Goal: Transaction & Acquisition: Purchase product/service

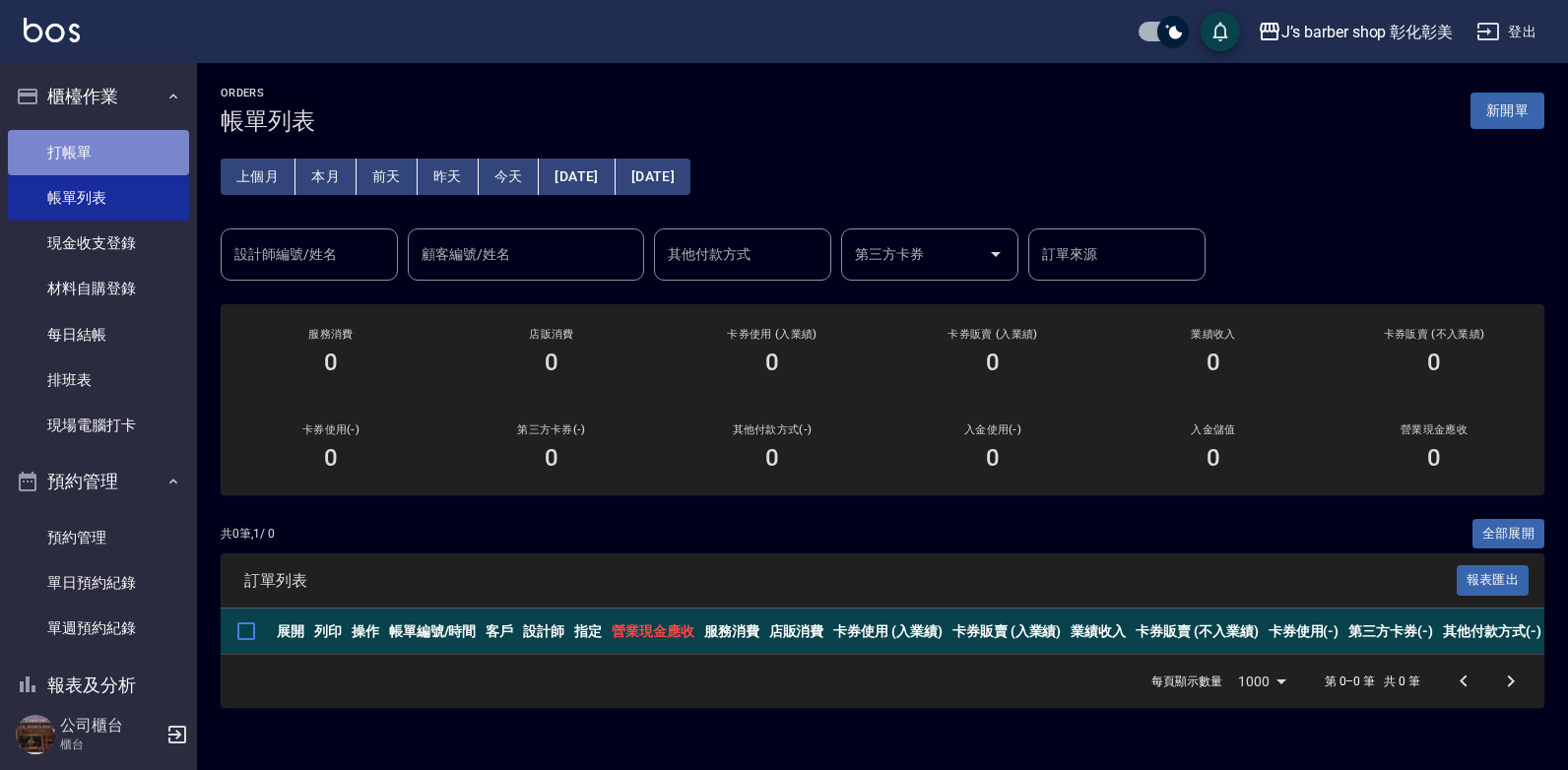
click at [136, 141] on link "打帳單" at bounding box center [98, 153] width 181 height 46
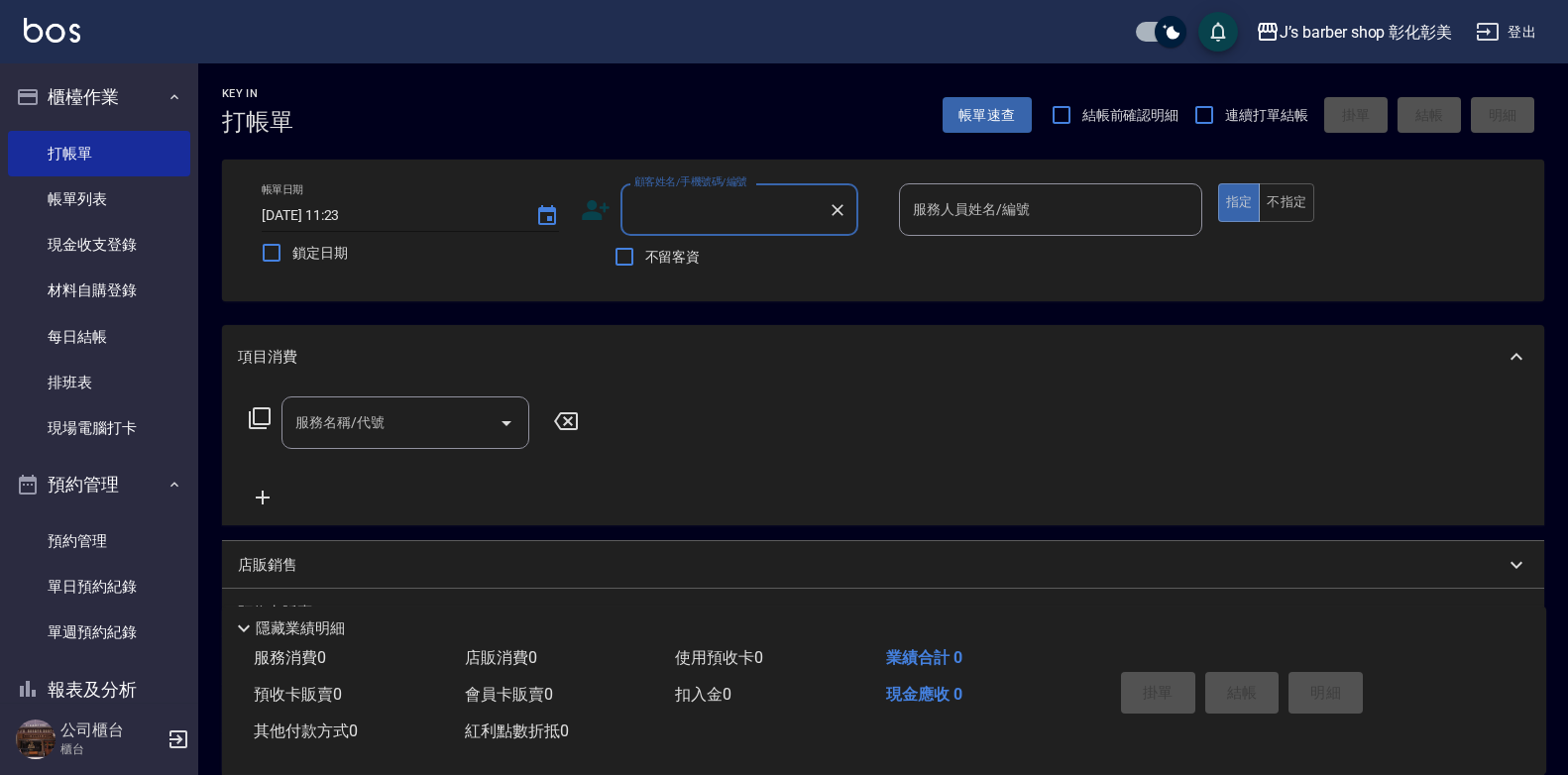
click at [342, 211] on input "[DATE] 11:23" at bounding box center [388, 215] width 254 height 33
type input "[DATE] 10:00"
click at [748, 216] on input "顧客姓名/手機號碼/編號" at bounding box center [724, 209] width 190 height 35
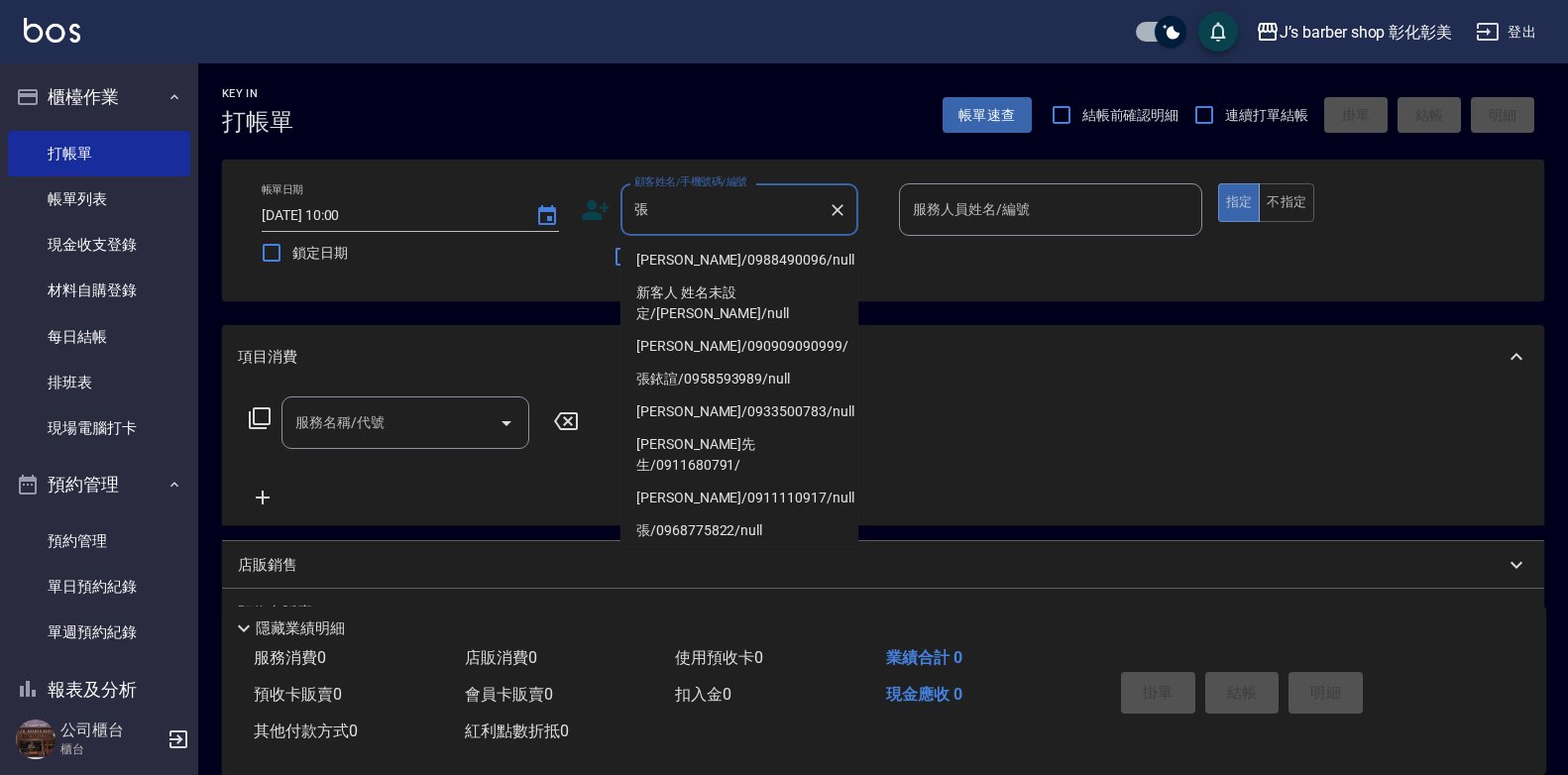
click at [755, 244] on li "[PERSON_NAME]/0988490096/null" at bounding box center [739, 260] width 238 height 33
type input "[PERSON_NAME]/0988490096/null"
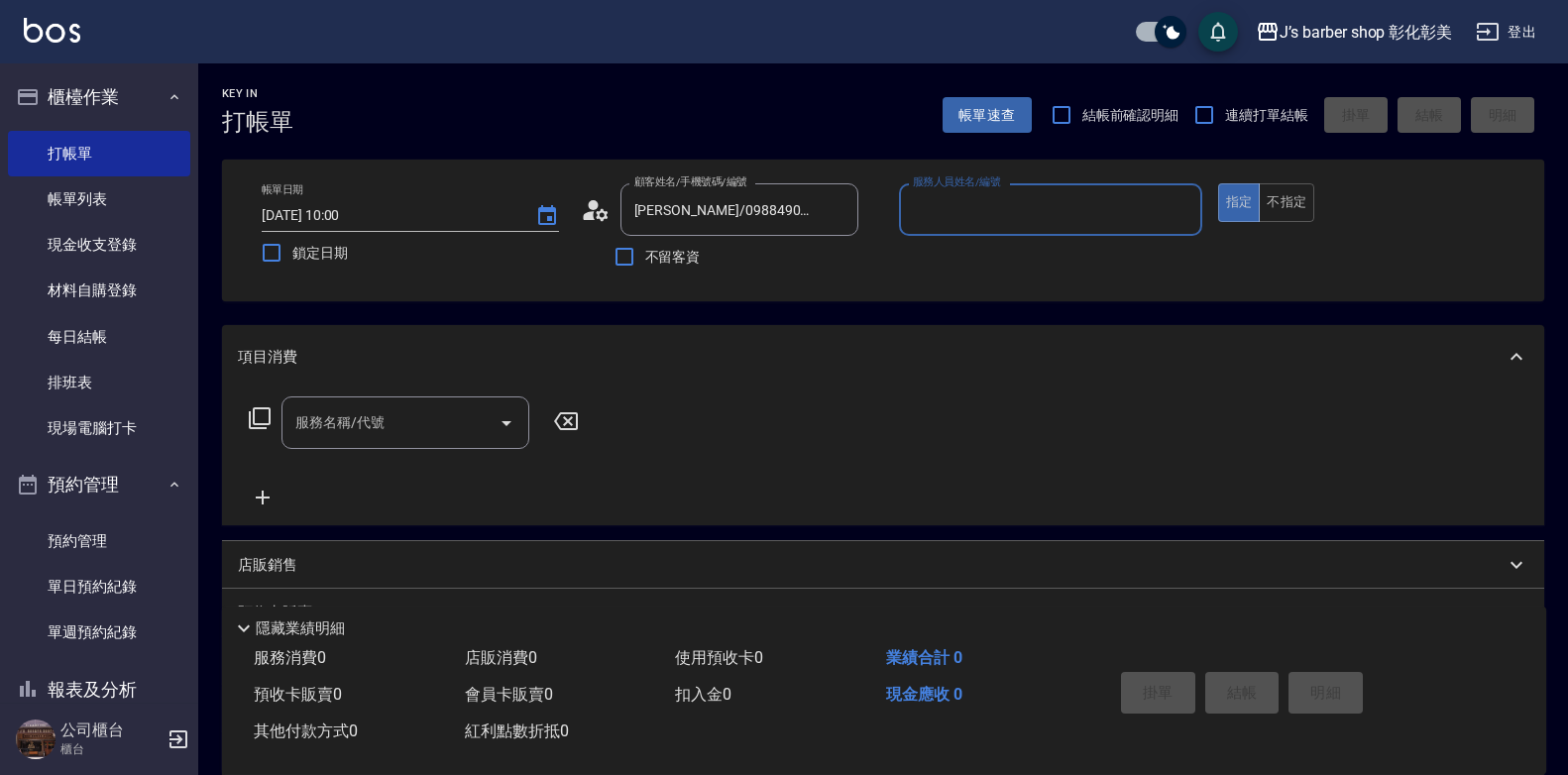
click at [966, 211] on input "服務人員姓名/編號" at bounding box center [1051, 209] width 285 height 35
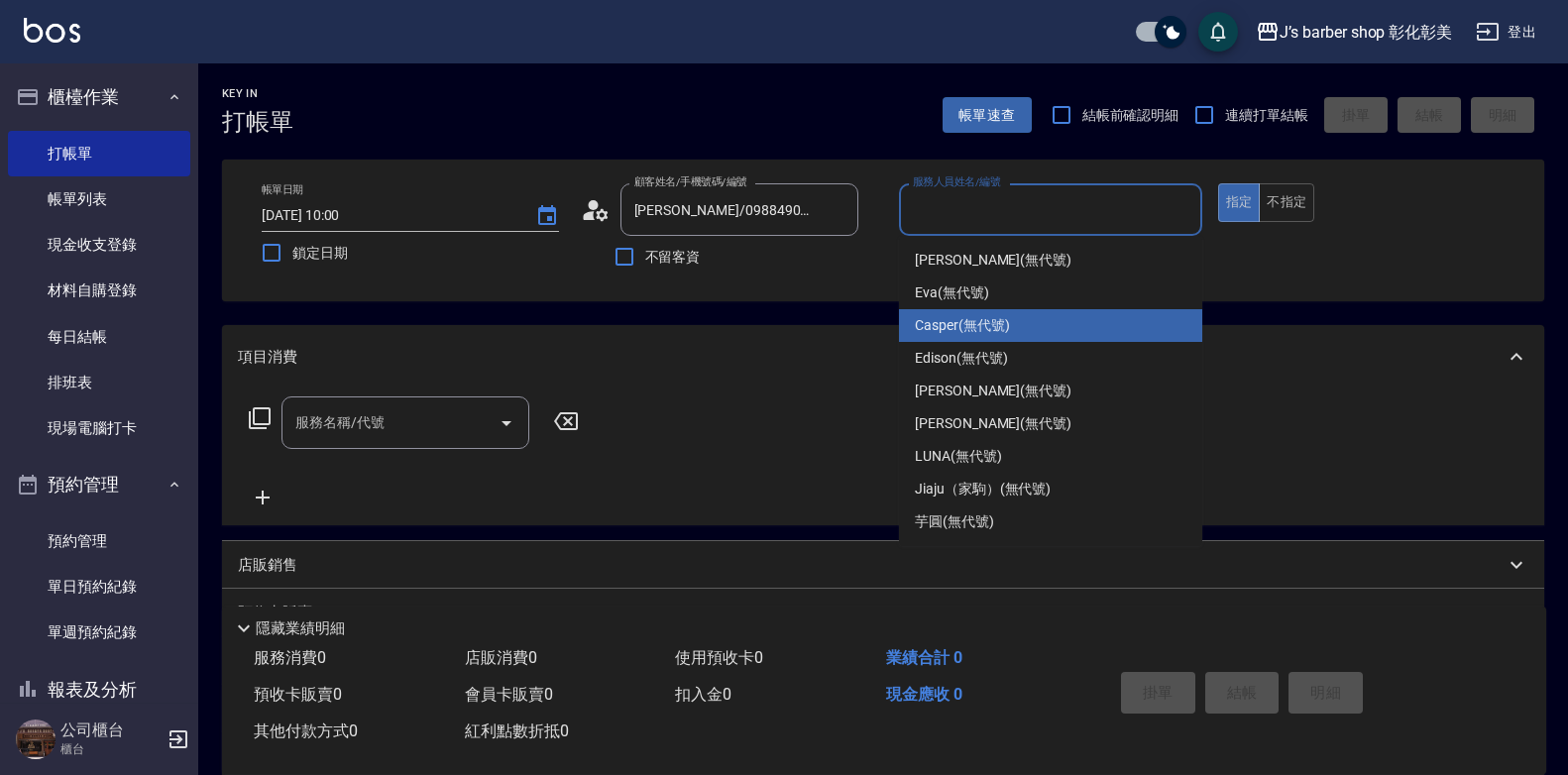
click at [996, 323] on span "Casper (無代號)" at bounding box center [962, 325] width 94 height 21
type input "Casper(無代號)"
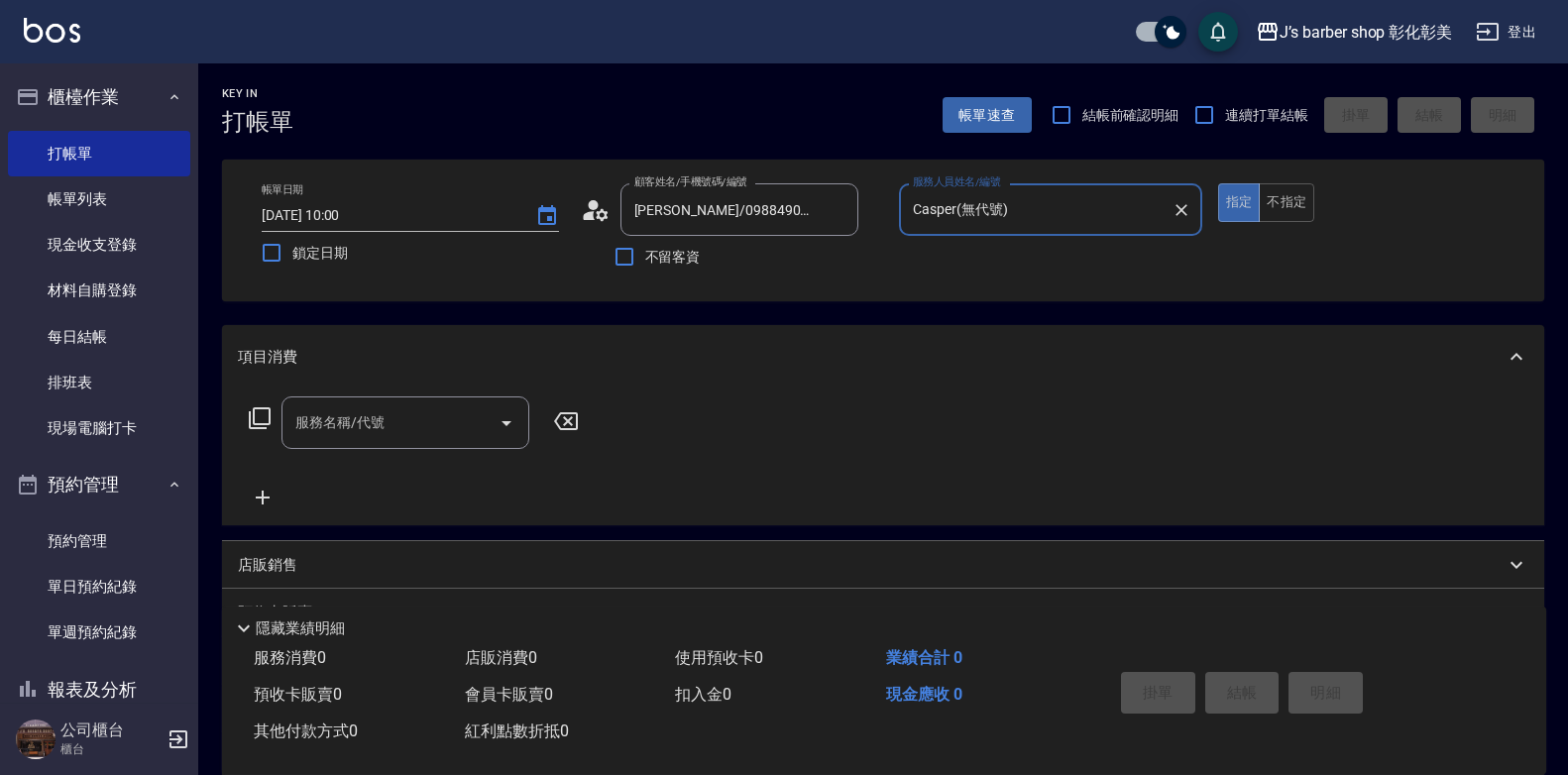
click at [400, 416] on input "服務名稱/代號" at bounding box center [390, 423] width 200 height 35
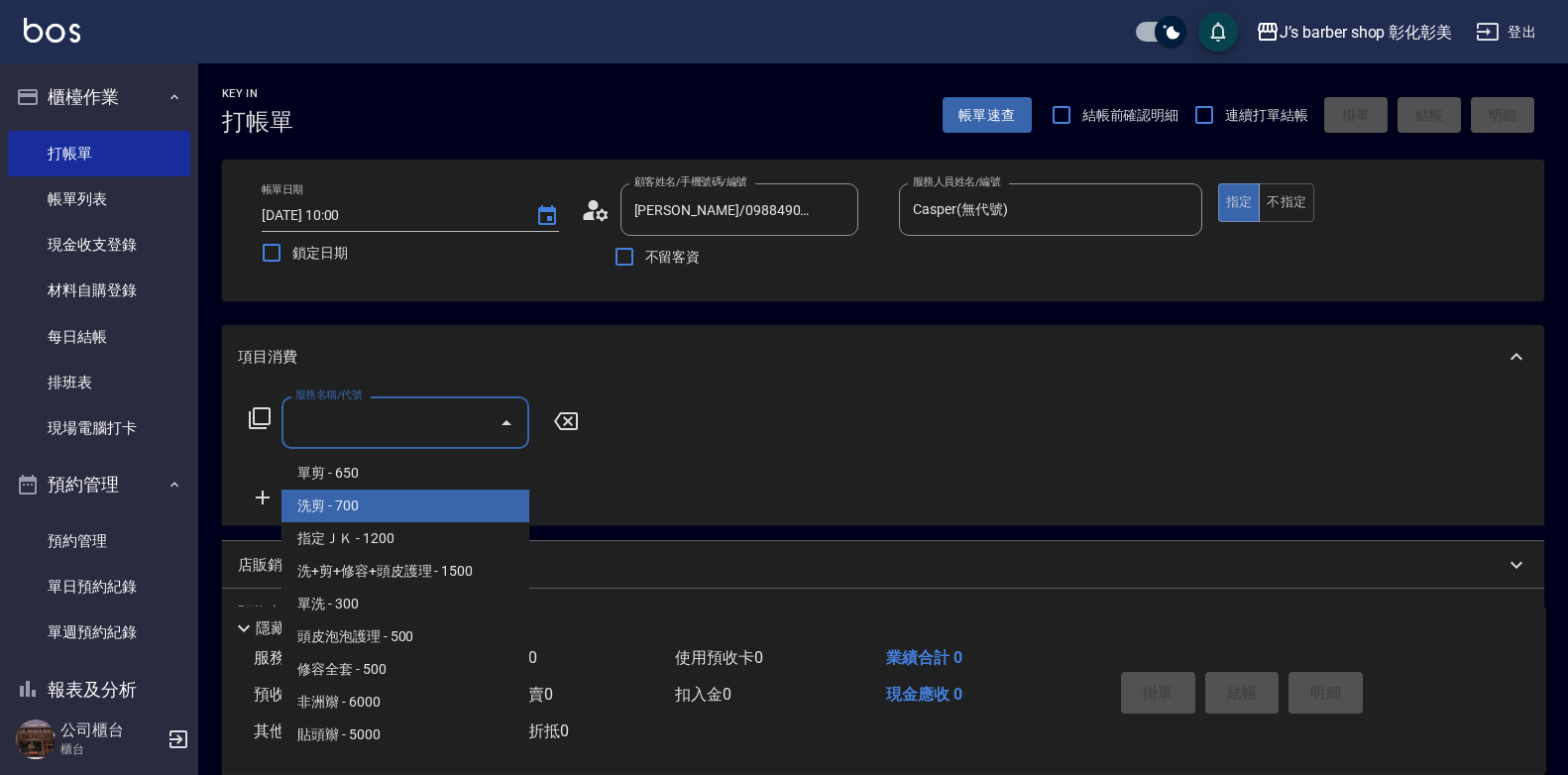
click at [404, 510] on span "洗剪 - 700" at bounding box center [405, 506] width 248 height 33
type input "洗剪(101)"
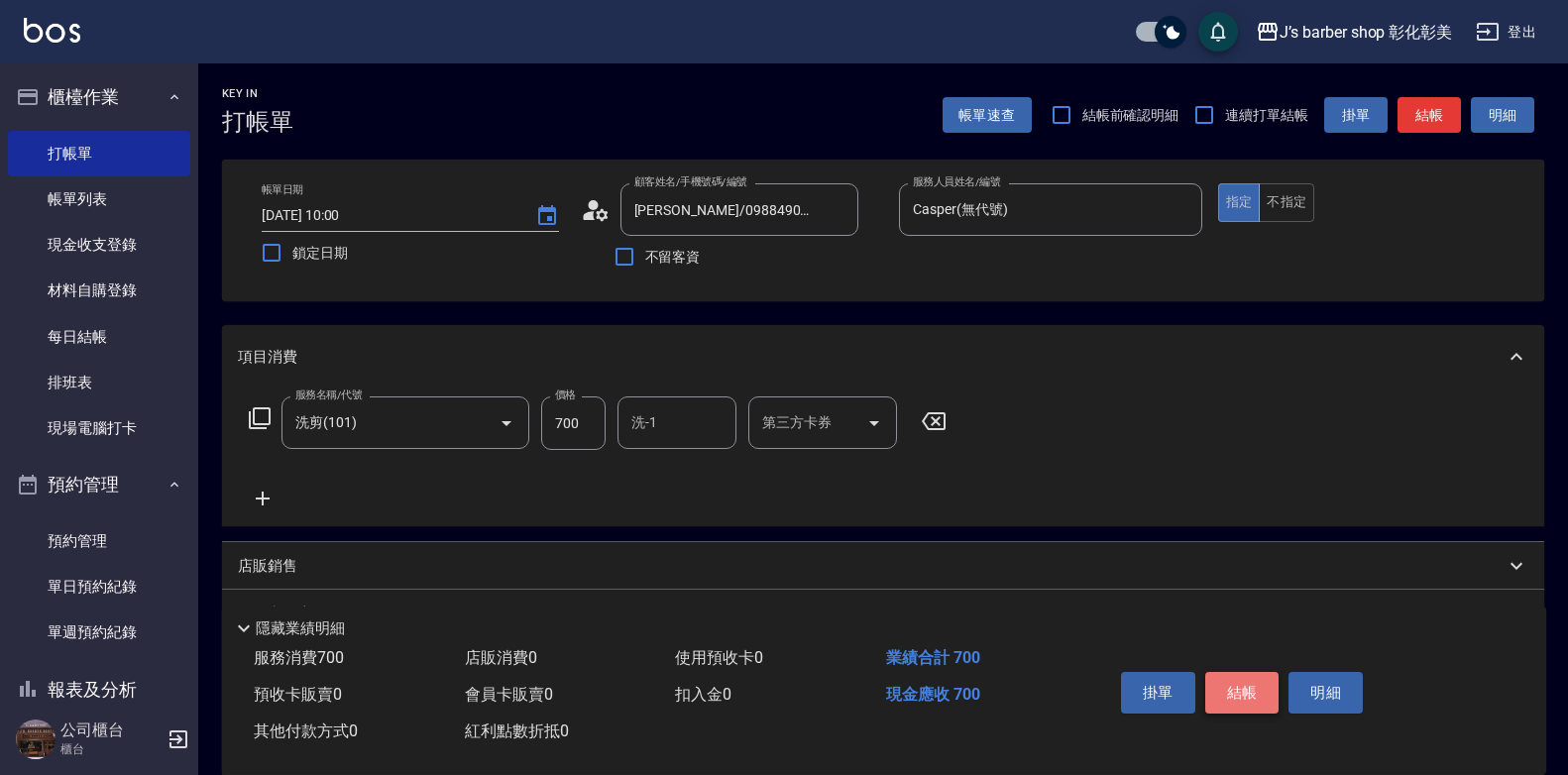
click at [1264, 688] on button "結帳" at bounding box center [1242, 693] width 75 height 42
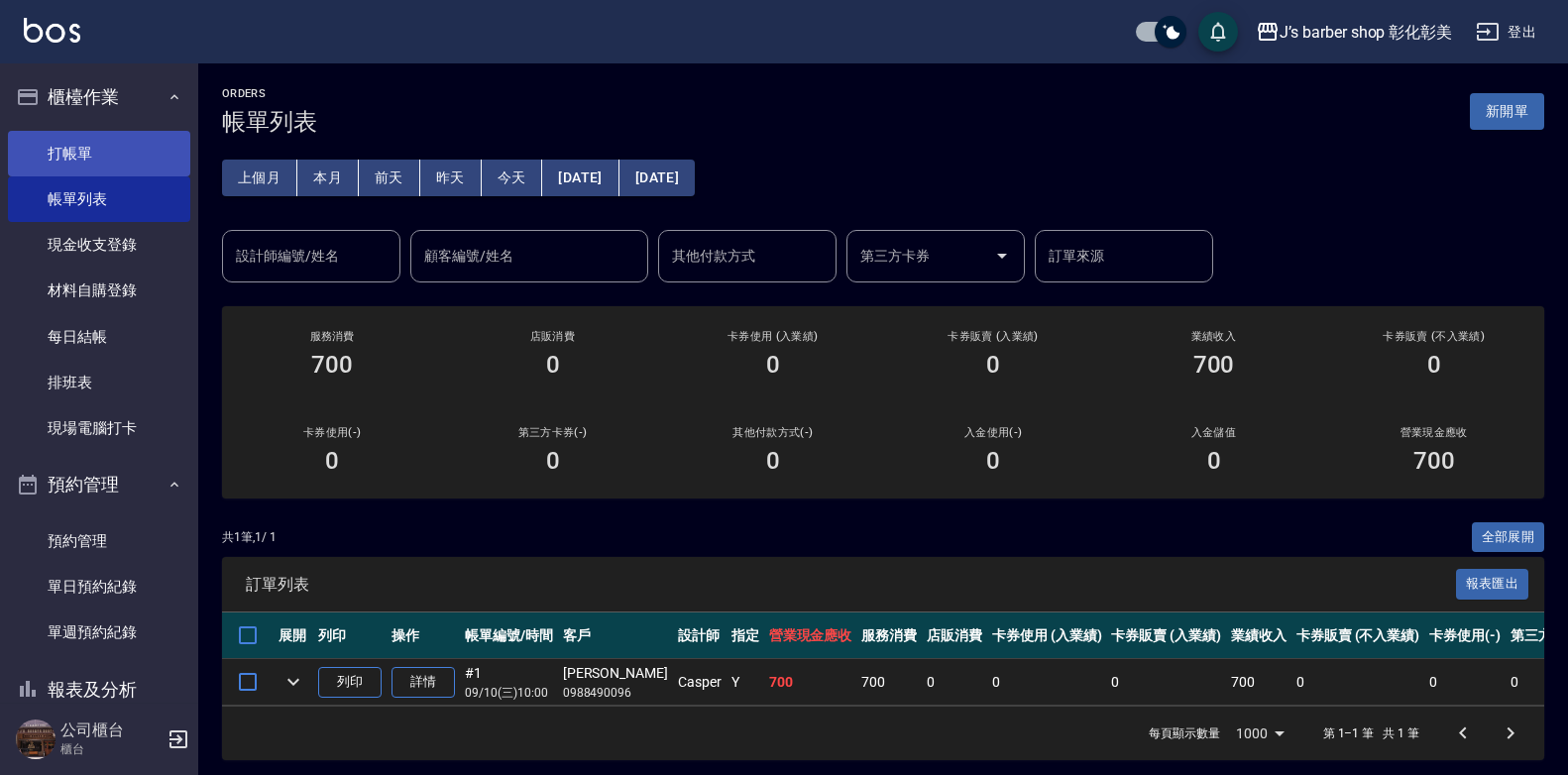
click at [95, 165] on link "打帳單" at bounding box center [99, 154] width 182 height 46
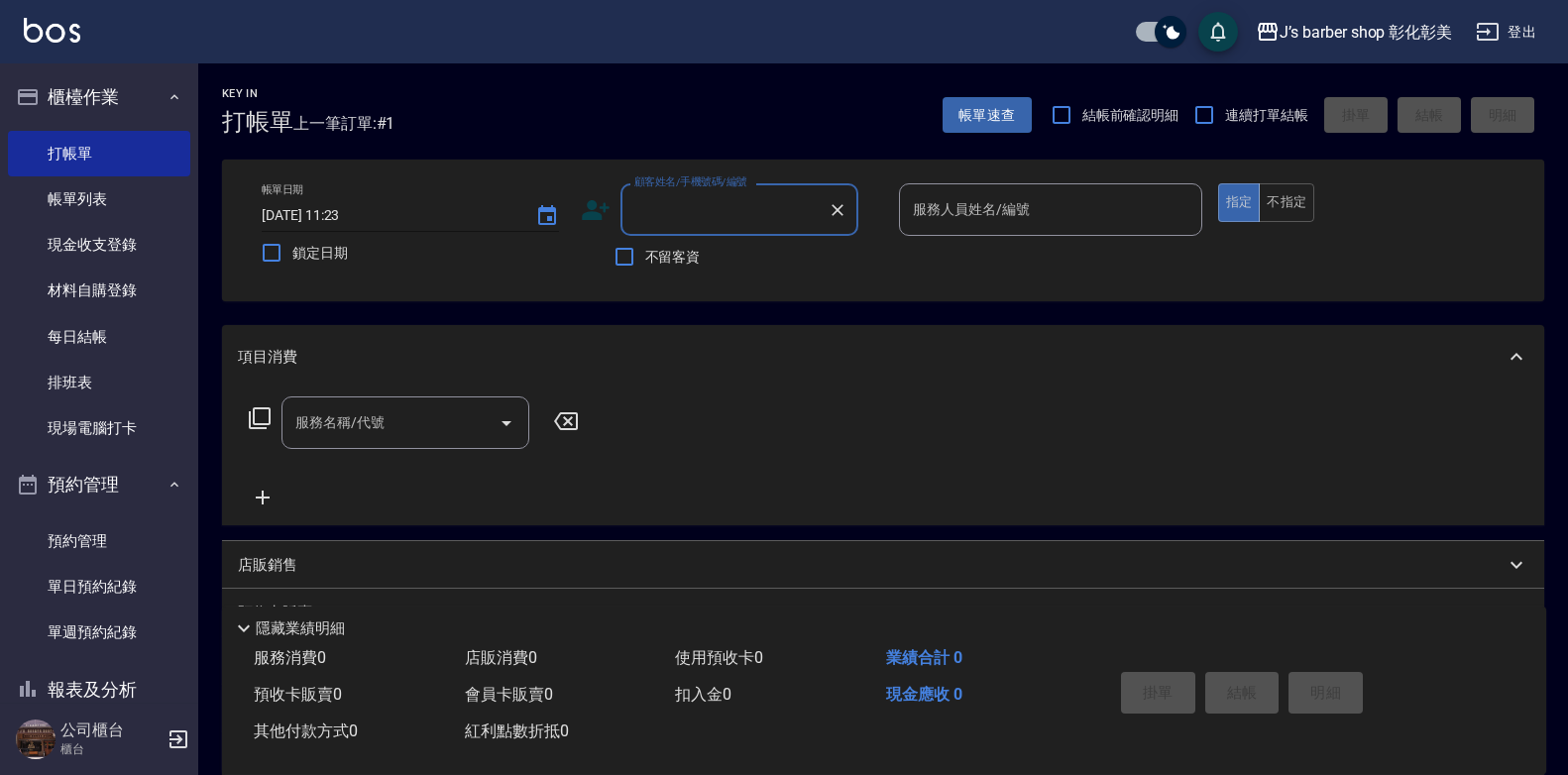
click at [346, 213] on input "[DATE] 11:23" at bounding box center [388, 215] width 254 height 33
type input "[DATE] 10:30"
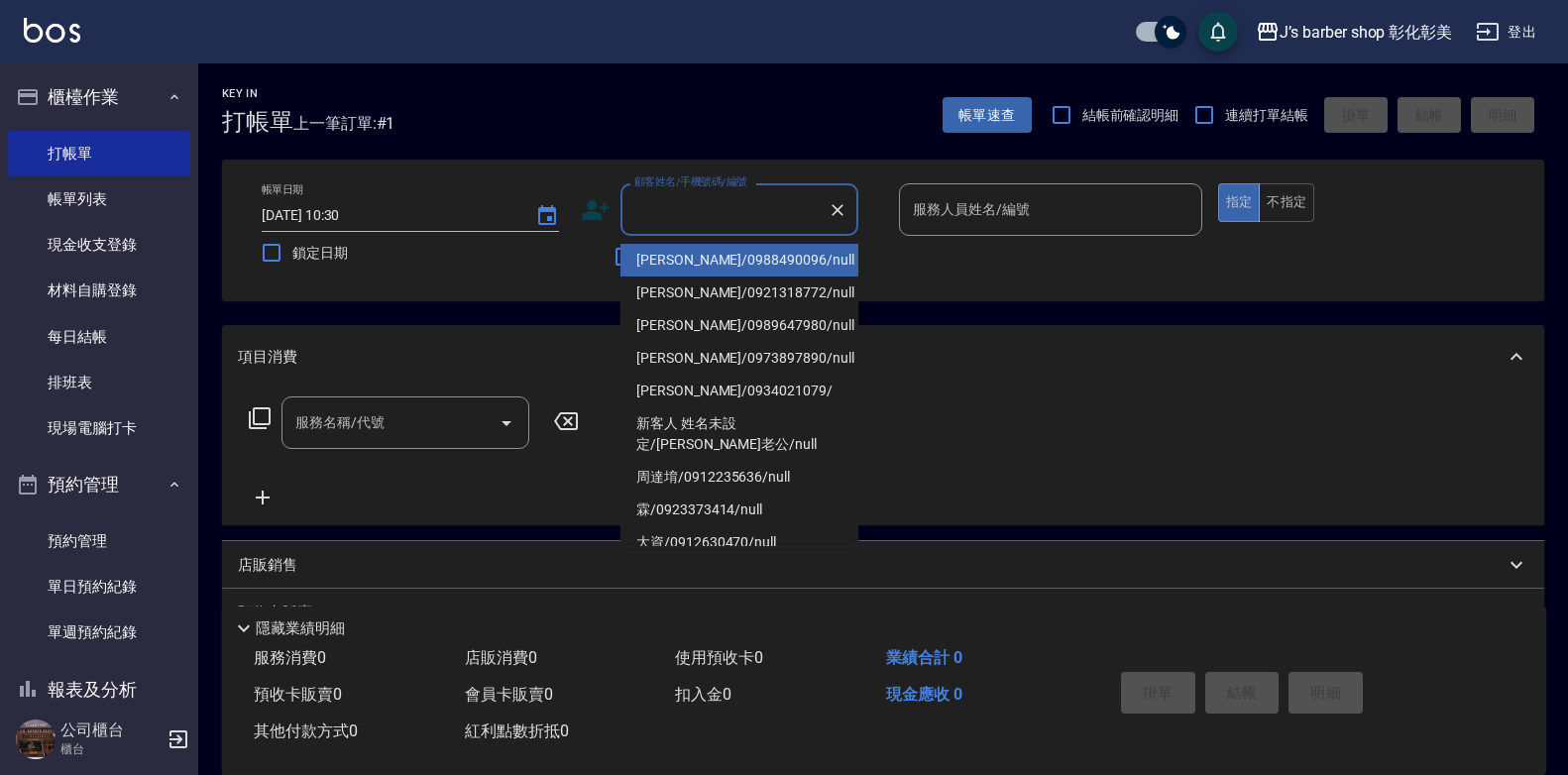
click at [688, 219] on input "顧客姓名/手機號碼/編號" at bounding box center [724, 209] width 190 height 35
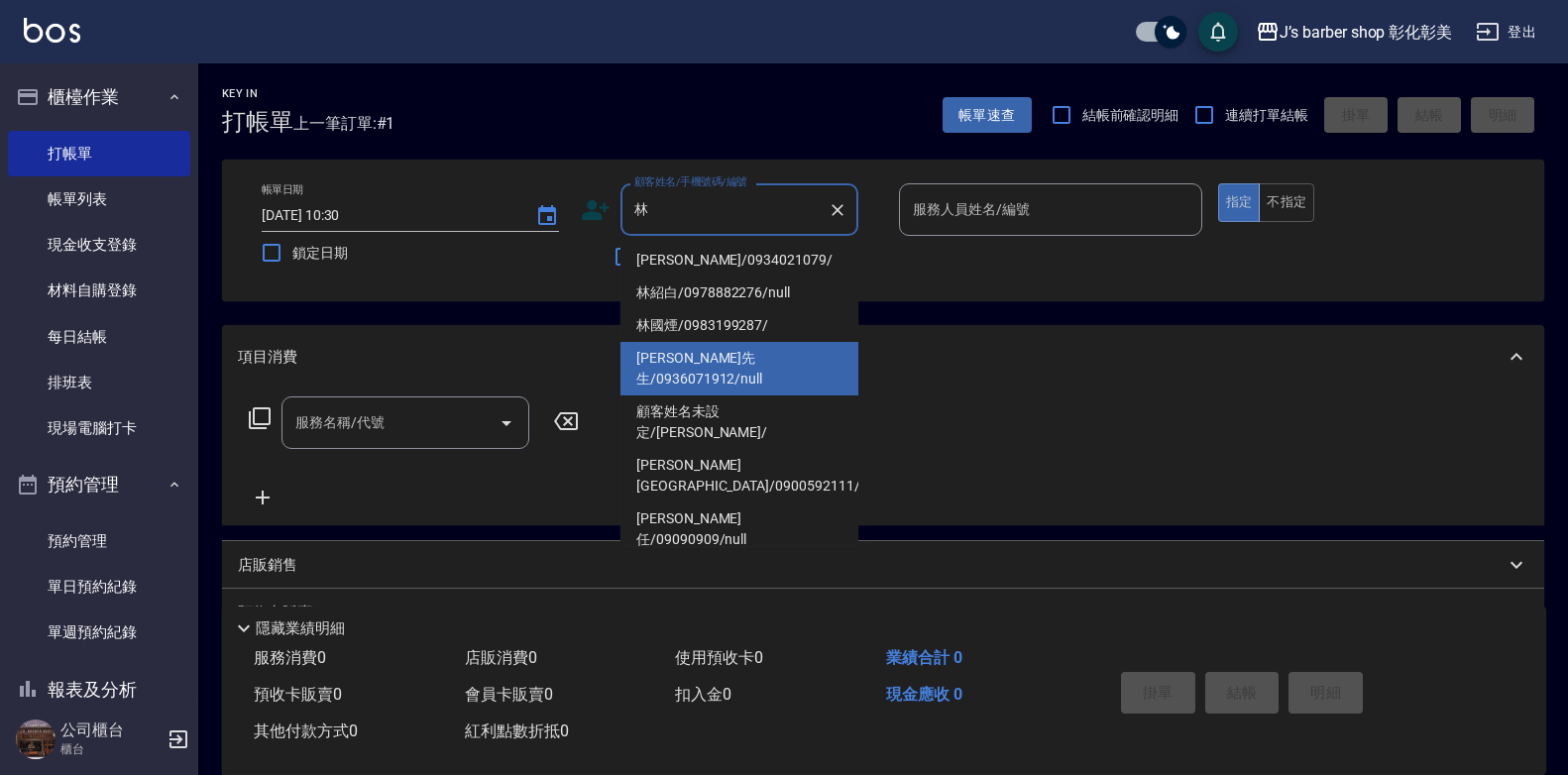
click at [709, 342] on li "[PERSON_NAME]先生/0936071912/null" at bounding box center [739, 369] width 238 height 54
click at [709, 342] on div "項目消費" at bounding box center [883, 357] width 1322 height 64
type input "[PERSON_NAME]先生/0936071912/null"
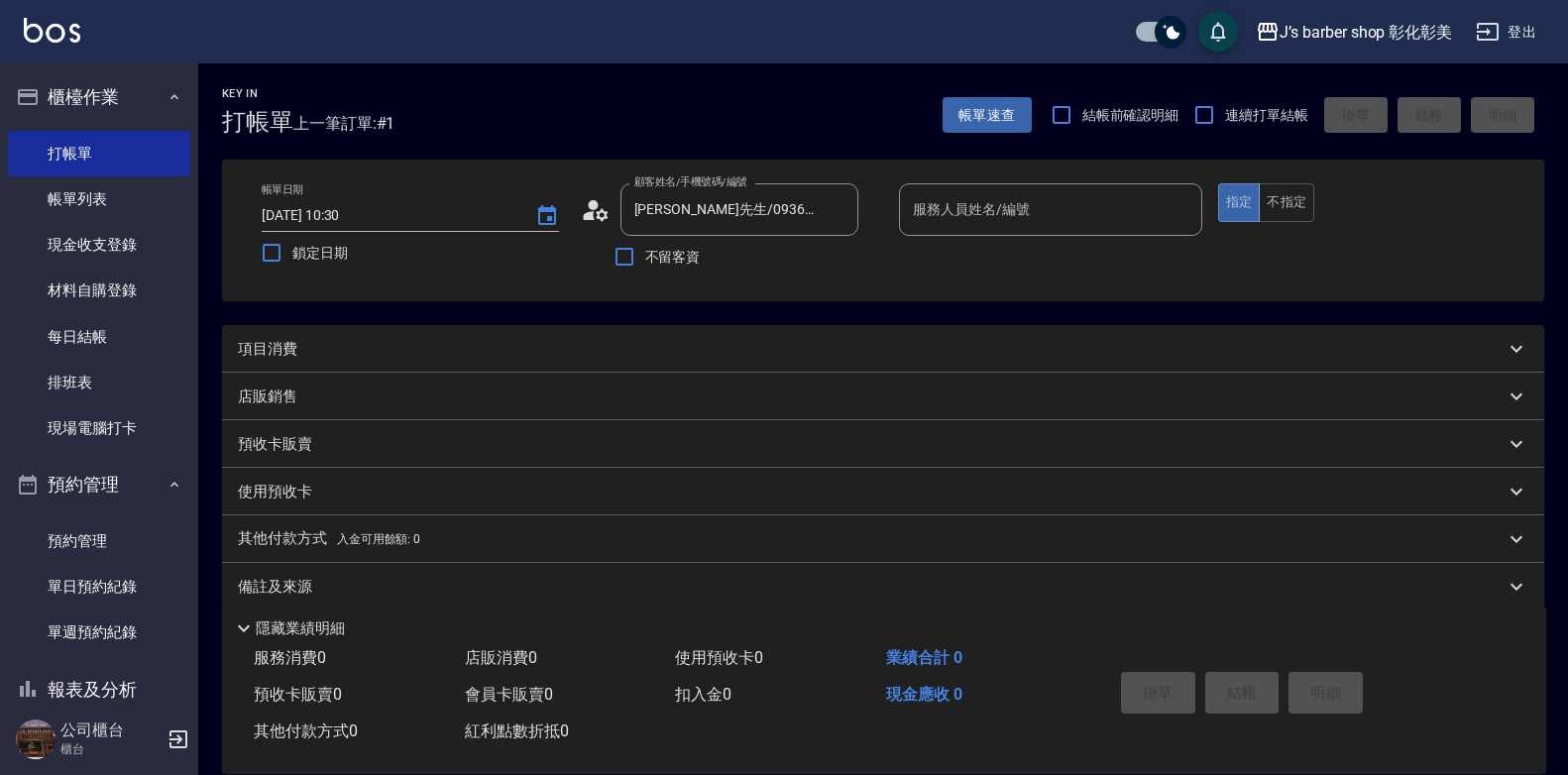
click at [977, 194] on input "服務人員姓名/編號" at bounding box center [1051, 209] width 285 height 35
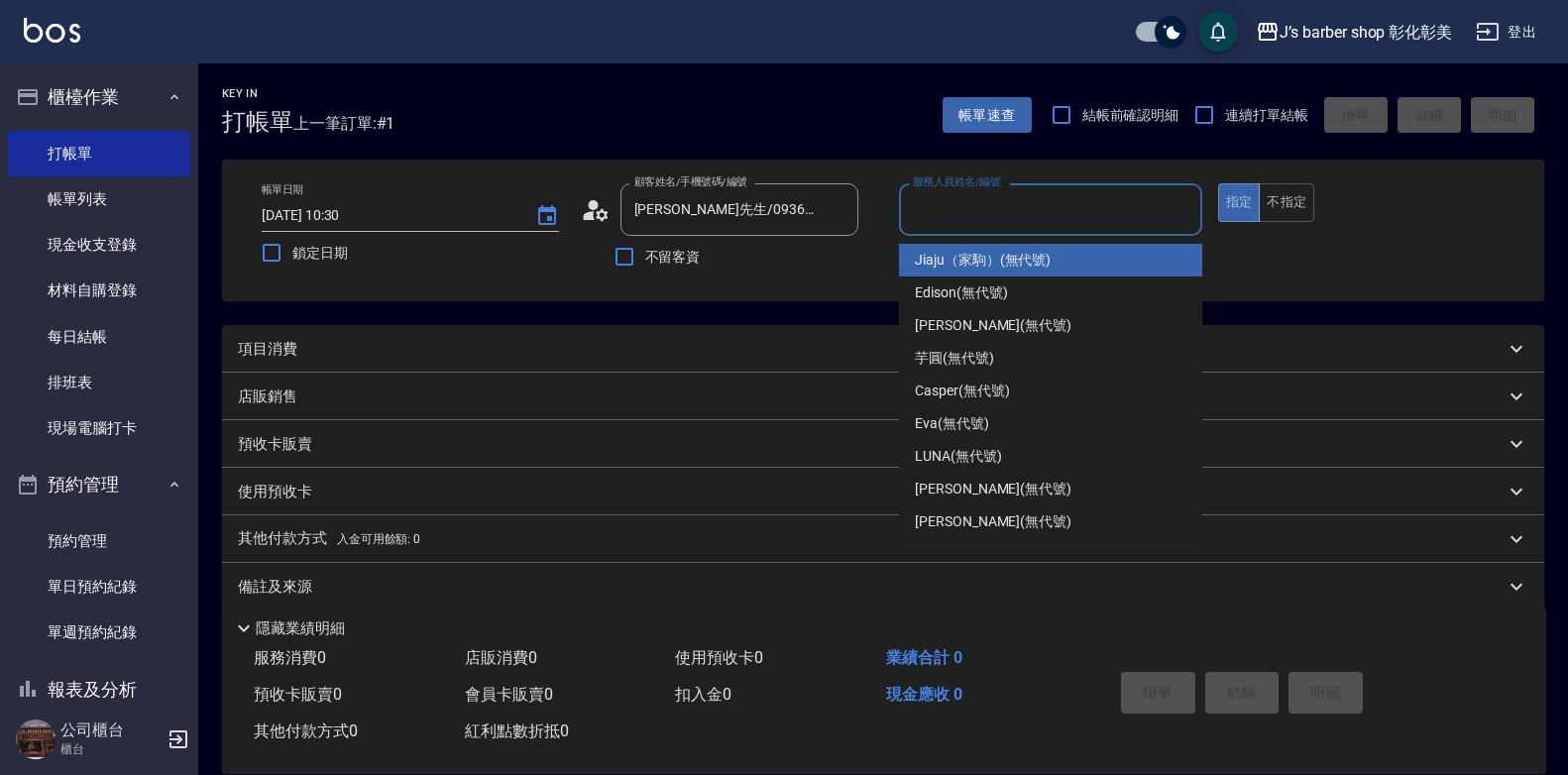
click at [977, 190] on label "服務人員姓名/編號" at bounding box center [956, 182] width 87 height 15
click at [977, 194] on input "服務人員姓名/編號" at bounding box center [1051, 209] width 285 height 35
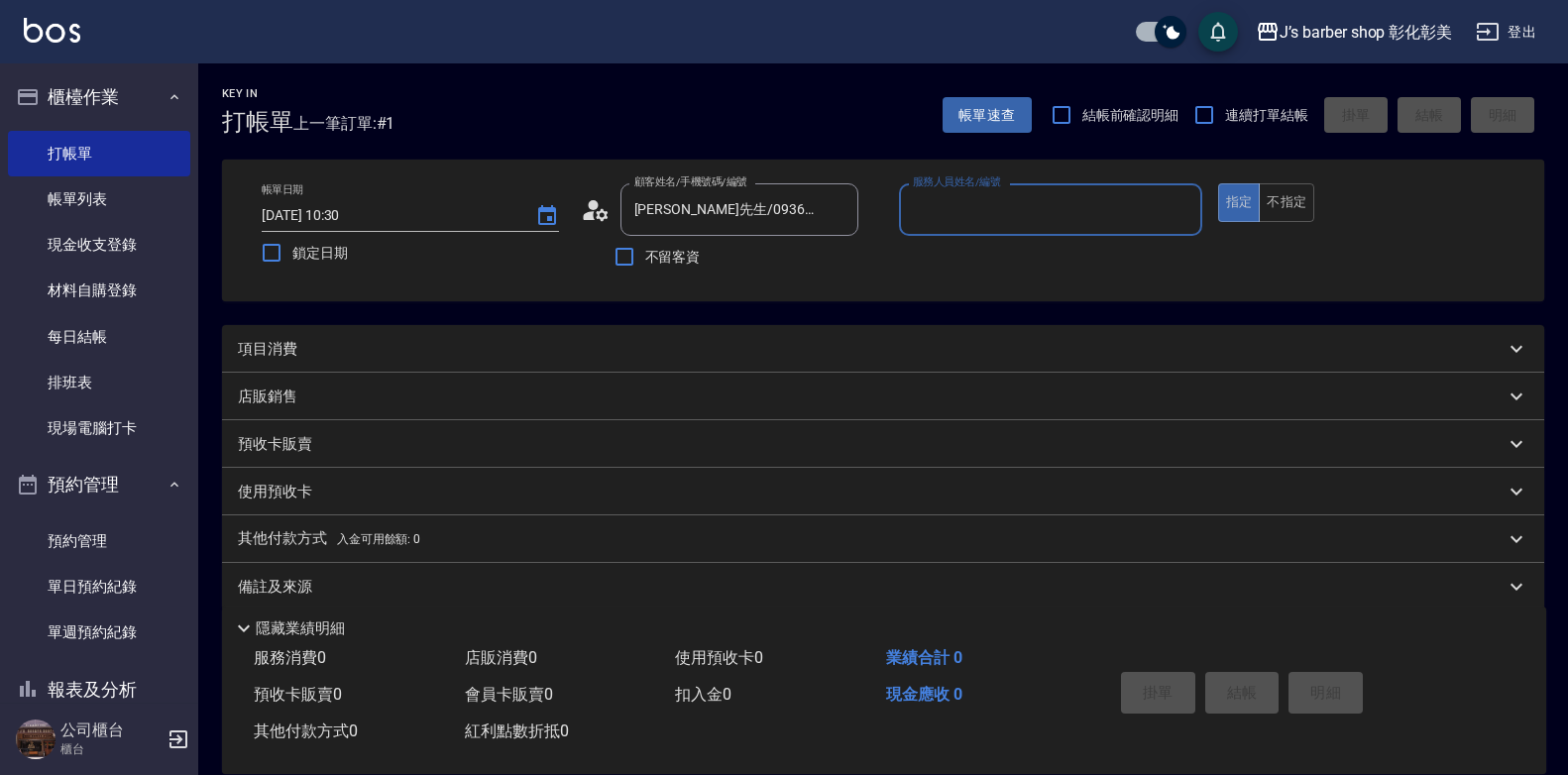
click at [995, 199] on input "服務人員姓名/編號" at bounding box center [1051, 209] width 285 height 35
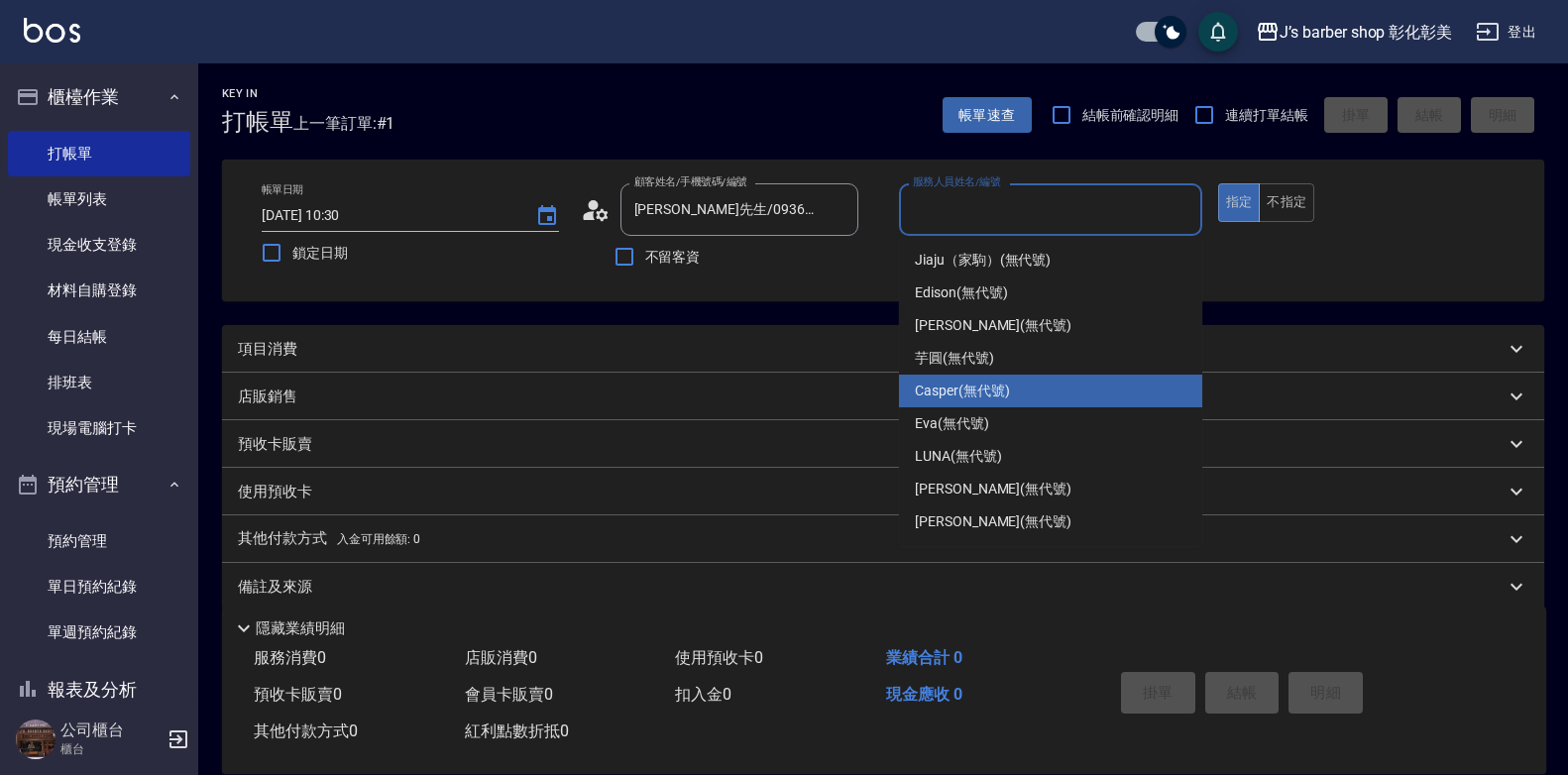
click at [996, 395] on span "Casper (無代號)" at bounding box center [962, 391] width 94 height 21
type input "Casper(無代號)"
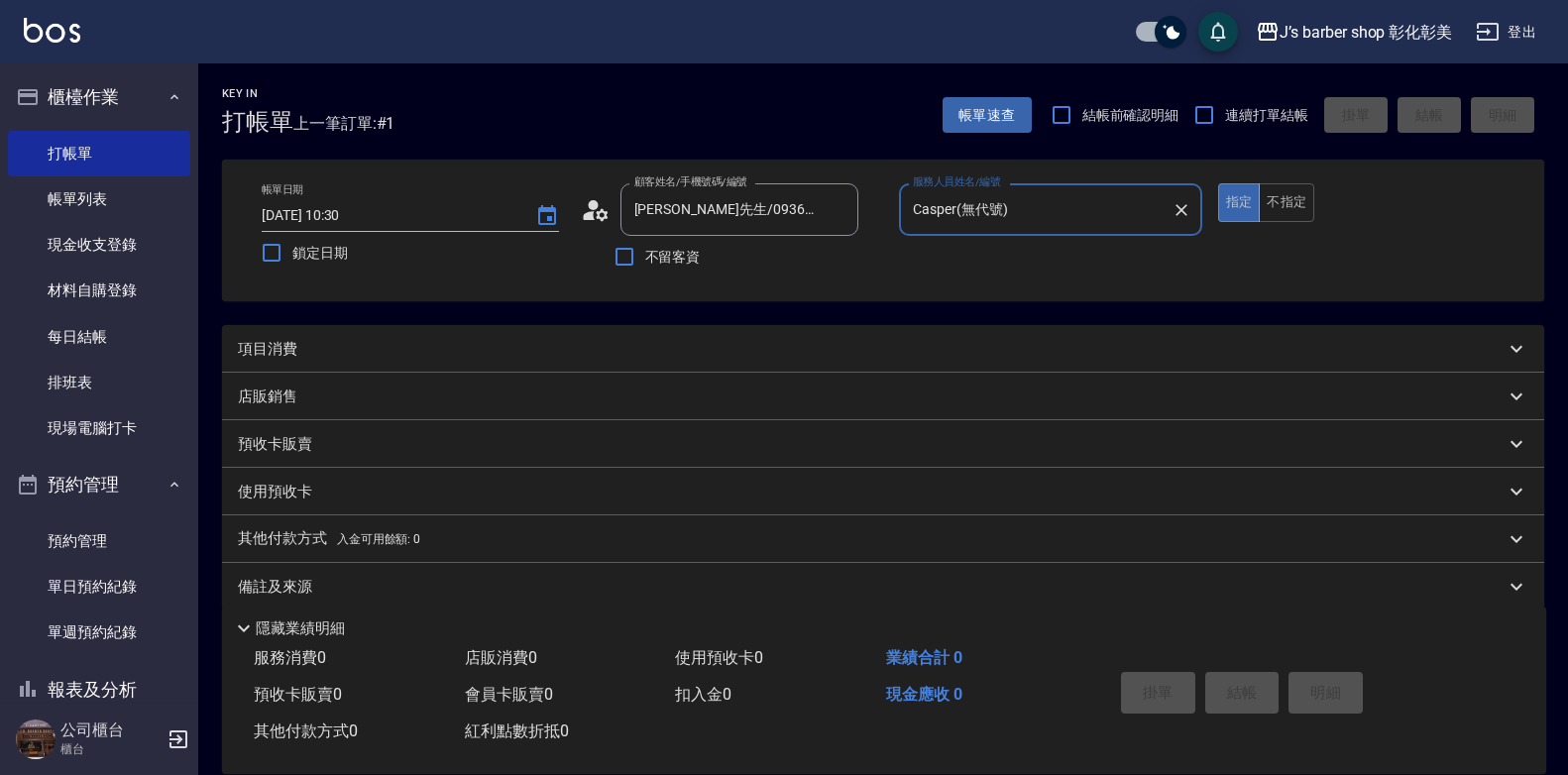
click at [482, 349] on div "項目消費" at bounding box center [871, 349] width 1267 height 21
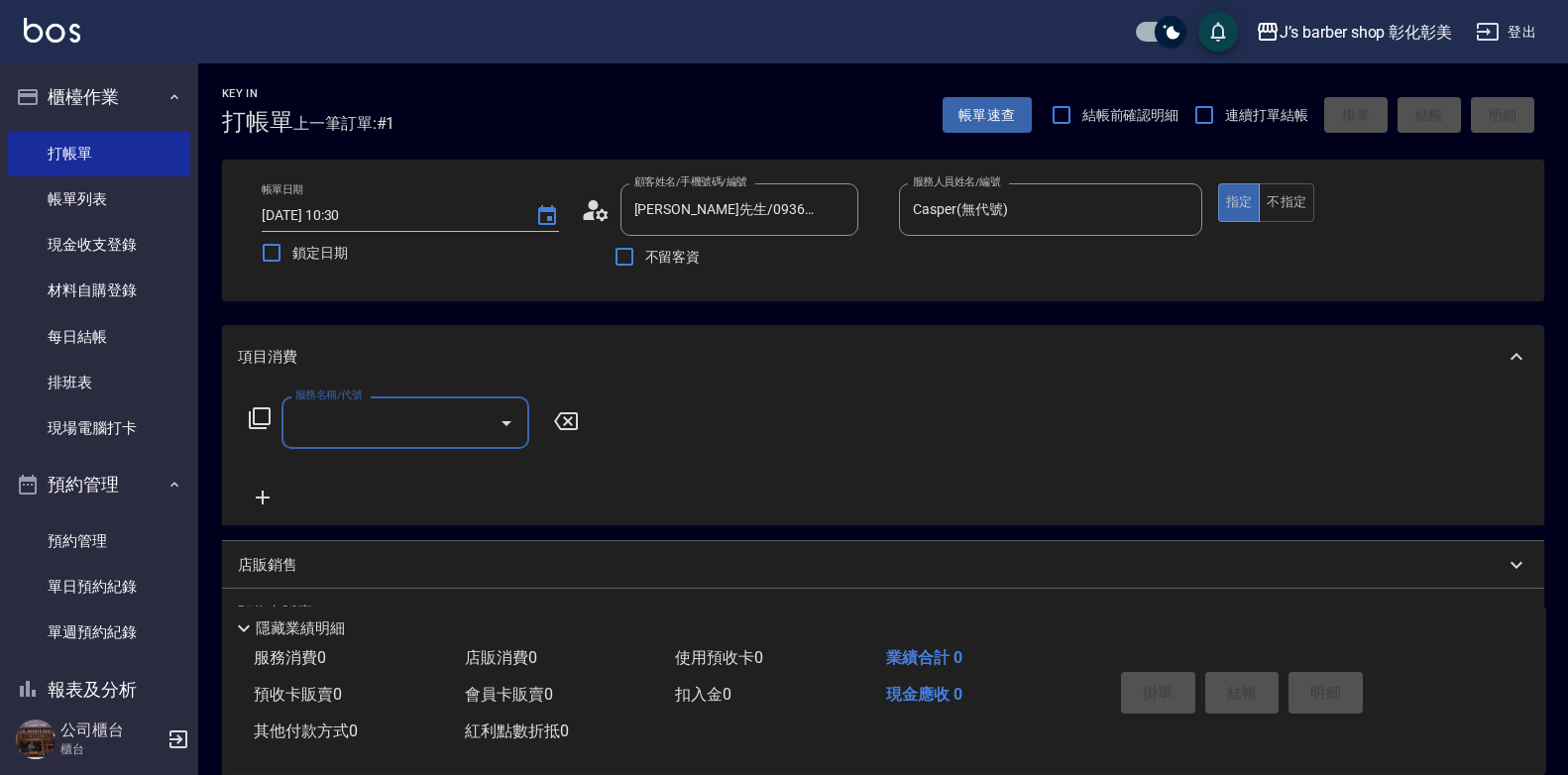
click at [315, 428] on input "服務名稱/代號" at bounding box center [390, 423] width 200 height 35
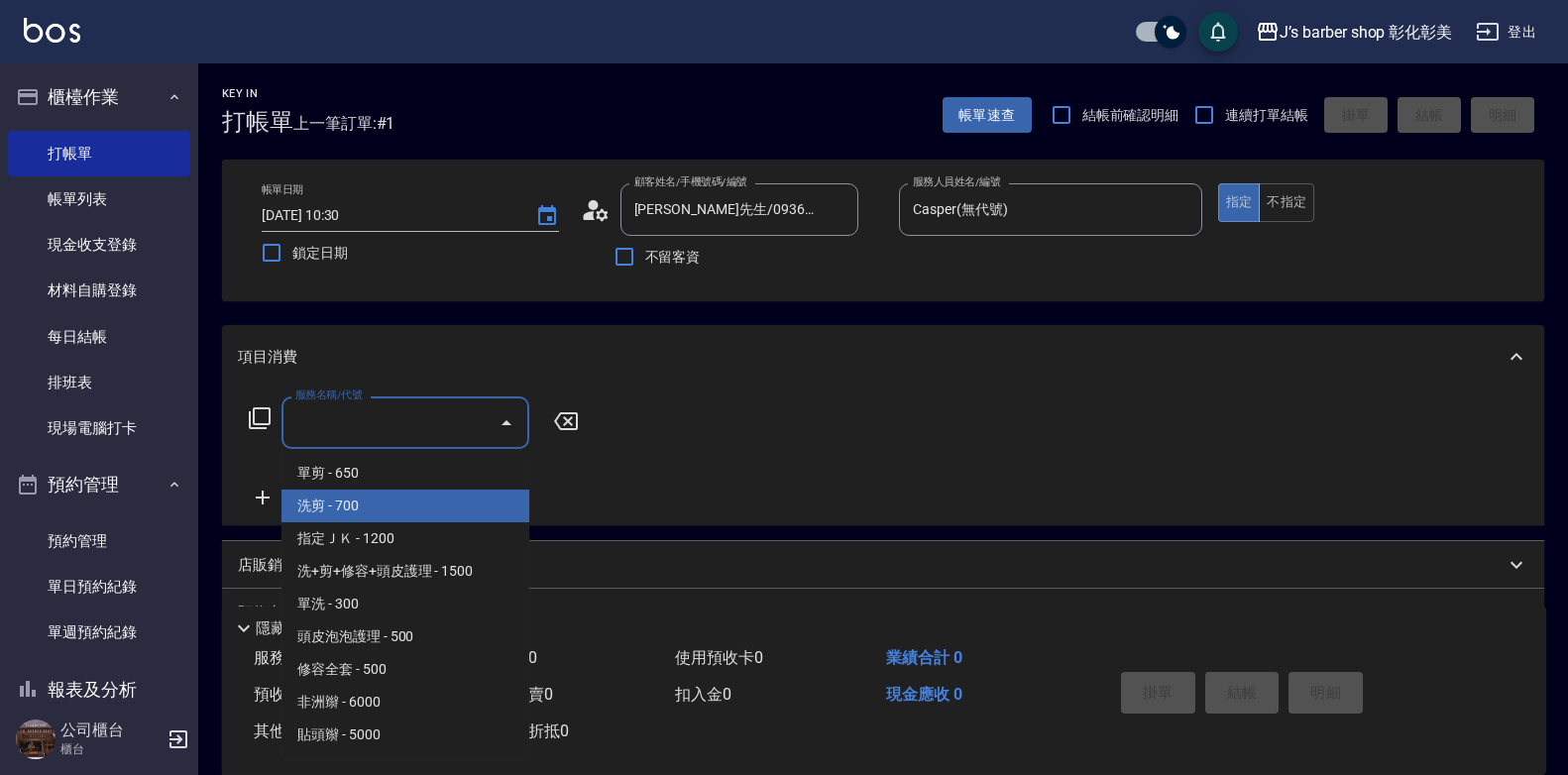
click at [365, 500] on span "洗剪 - 700" at bounding box center [405, 506] width 248 height 33
type input "洗剪(101)"
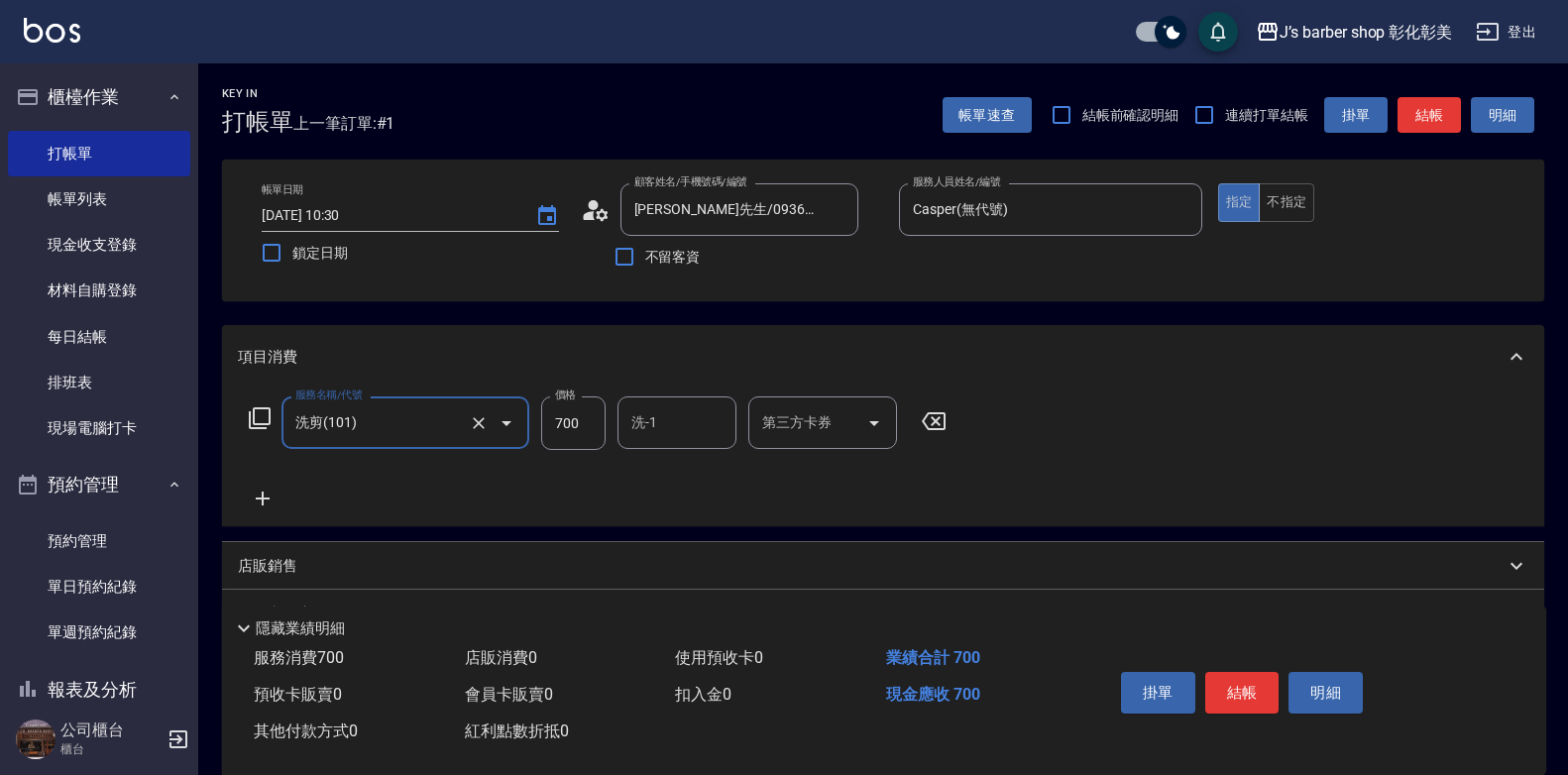
click at [558, 427] on input "700" at bounding box center [573, 424] width 65 height 54
type input "600"
click at [1118, 485] on div "服務名稱/代號 洗剪(101) 服務名稱/代號 價格 600 價格 洗-1 洗-1 第三方卡券 第三方卡券" at bounding box center [883, 458] width 1322 height 138
click at [1225, 672] on button "結帳" at bounding box center [1242, 693] width 75 height 42
